Goal: Navigation & Orientation: Understand site structure

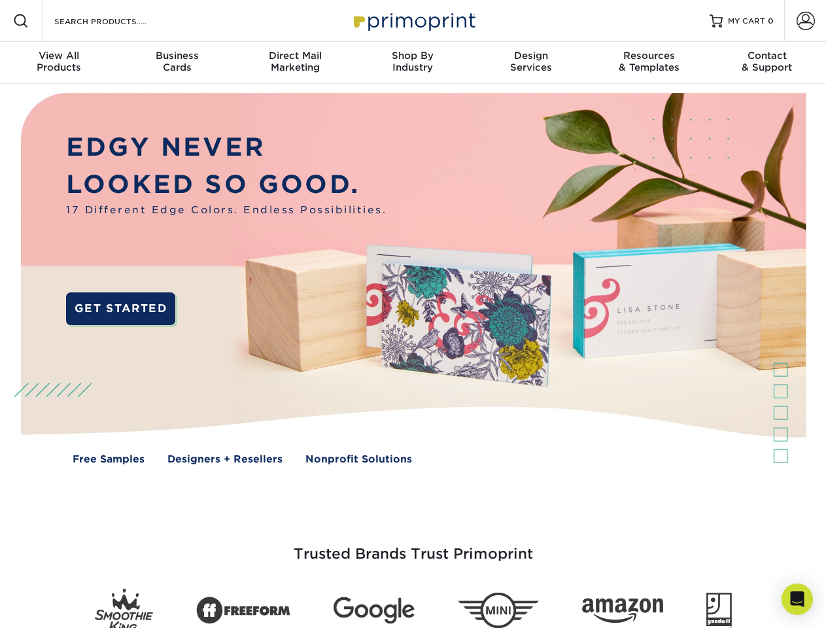
click at [413, 314] on img at bounding box center [413, 288] width 818 height 409
click at [21, 21] on span at bounding box center [21, 21] width 16 height 16
click at [805, 21] on span at bounding box center [806, 21] width 18 height 18
click at [59, 63] on div "View All Products" at bounding box center [59, 62] width 118 height 24
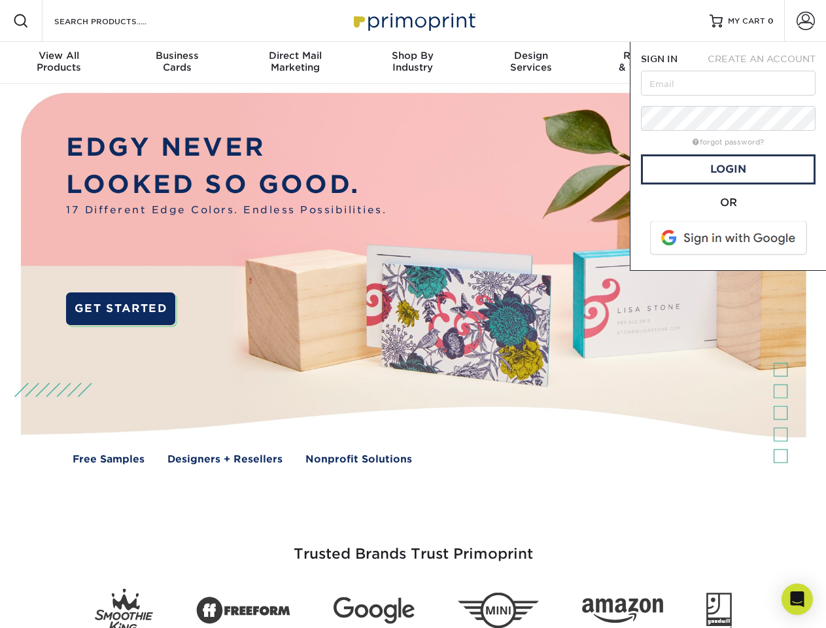
click at [177, 63] on div "Business Cards" at bounding box center [177, 62] width 118 height 24
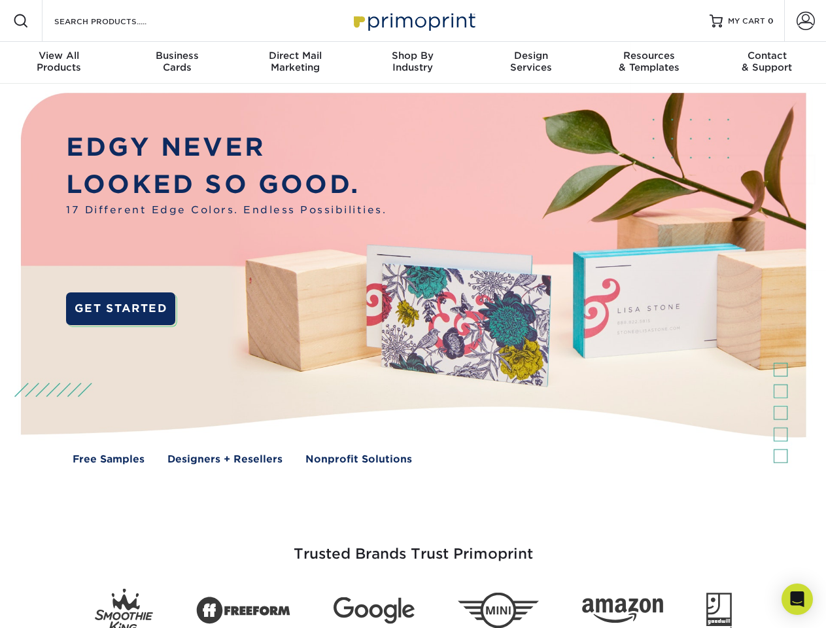
click at [295, 63] on div "Direct Mail Marketing" at bounding box center [295, 62] width 118 height 24
click at [413, 63] on div "Shop By Industry" at bounding box center [413, 62] width 118 height 24
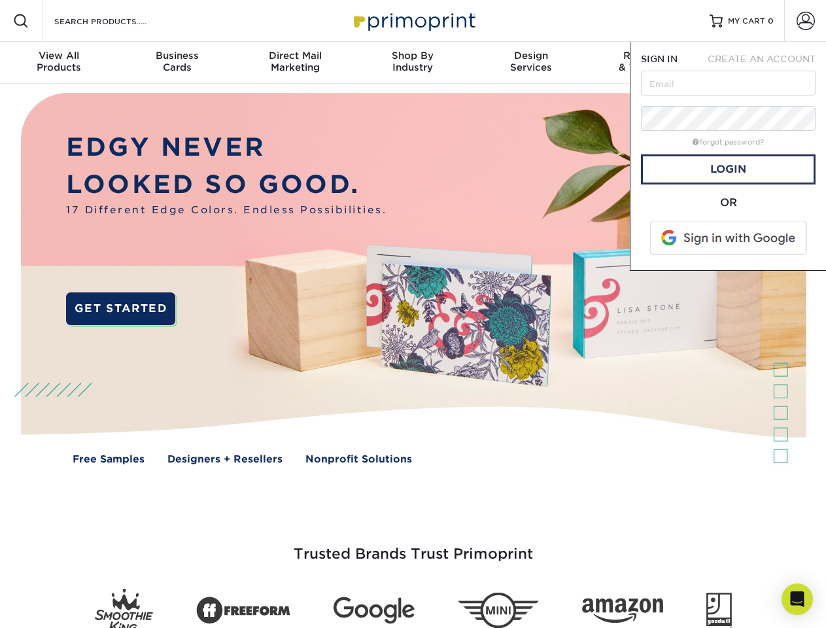
click at [531, 63] on div "Design Services" at bounding box center [531, 62] width 118 height 24
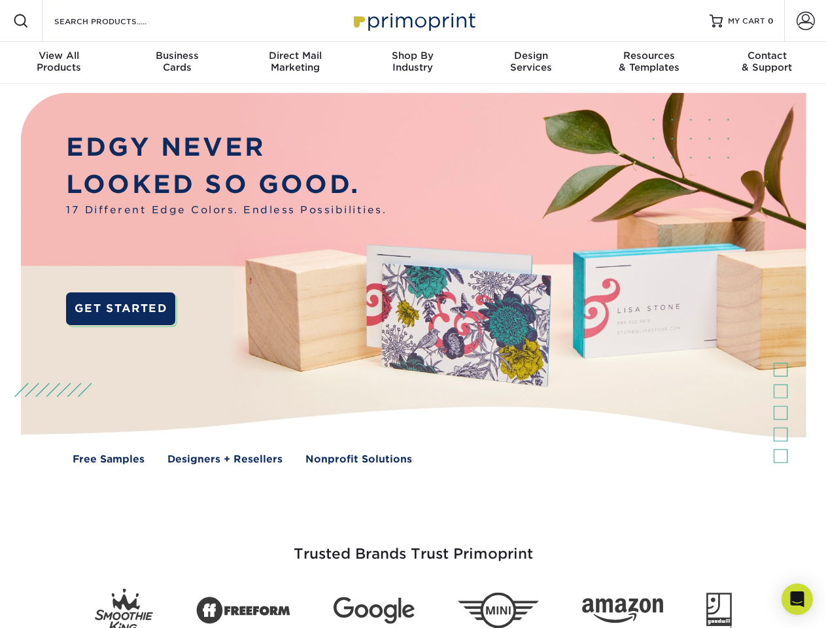
click at [649, 63] on span "SIGN IN" at bounding box center [659, 59] width 37 height 10
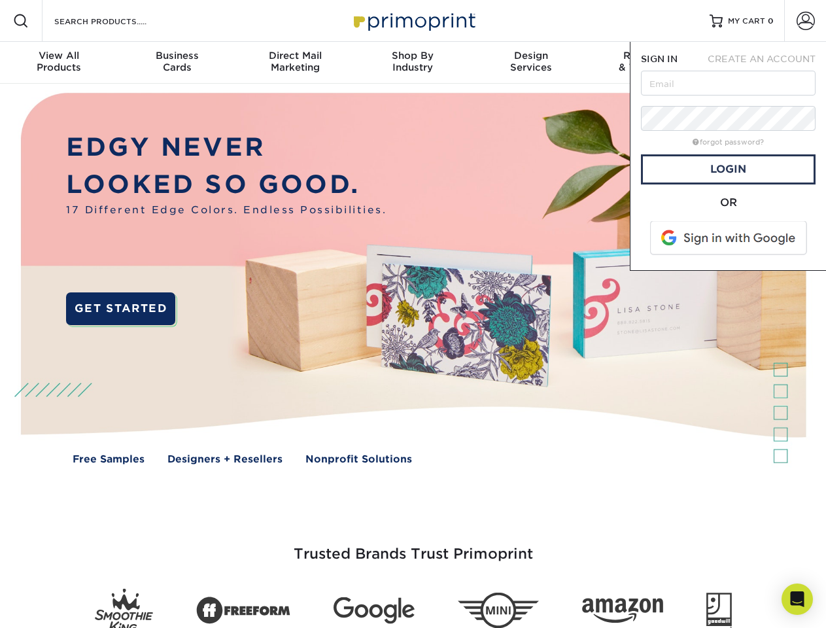
click at [768, 63] on div "Contact & Support" at bounding box center [768, 62] width 118 height 24
